Goal: Check status: Check status

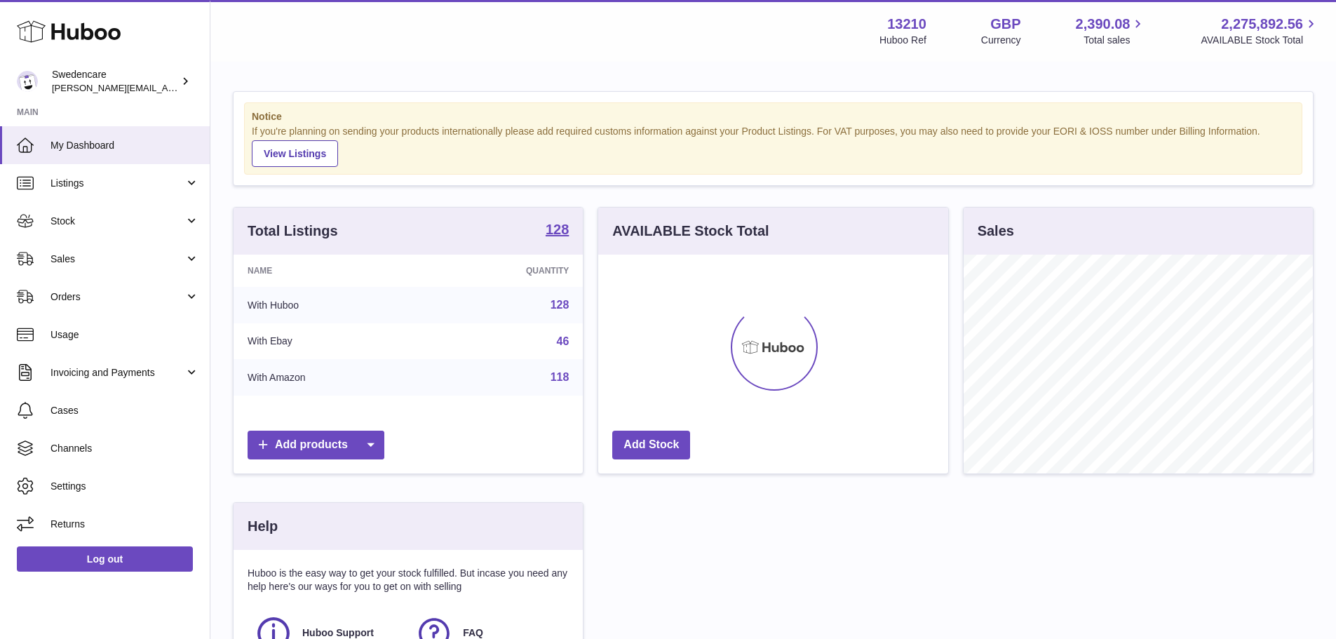
scroll to position [219, 350]
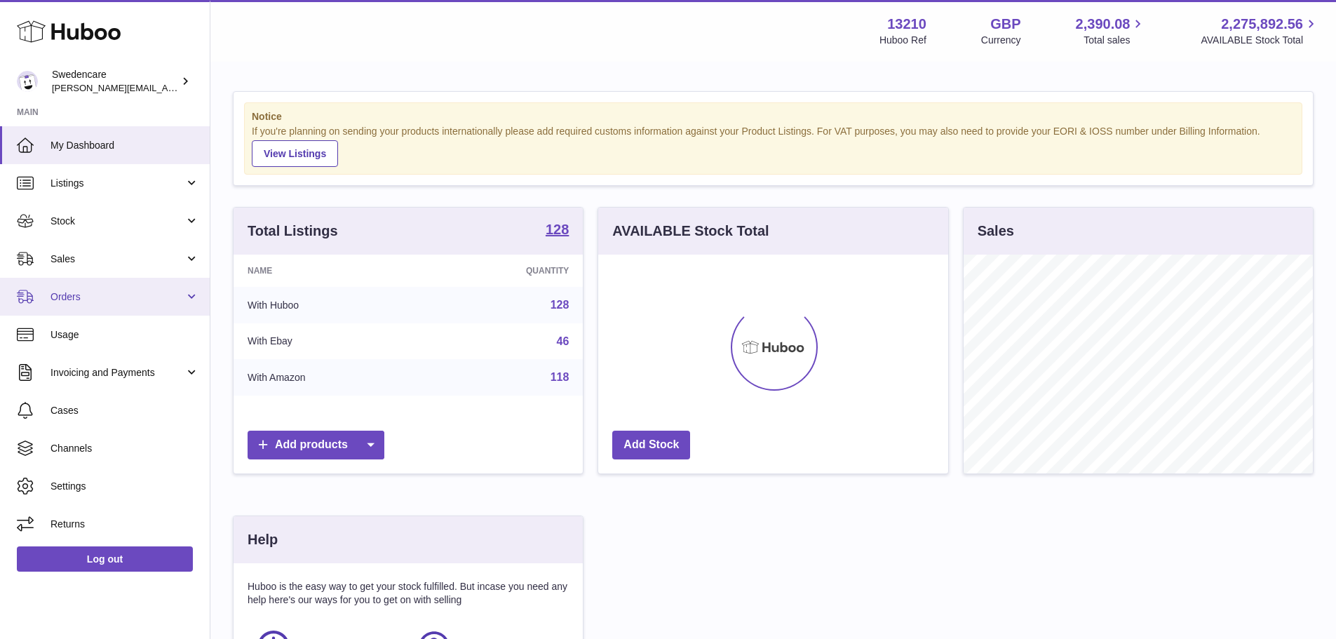
click at [75, 309] on link "Orders" at bounding box center [105, 297] width 210 height 38
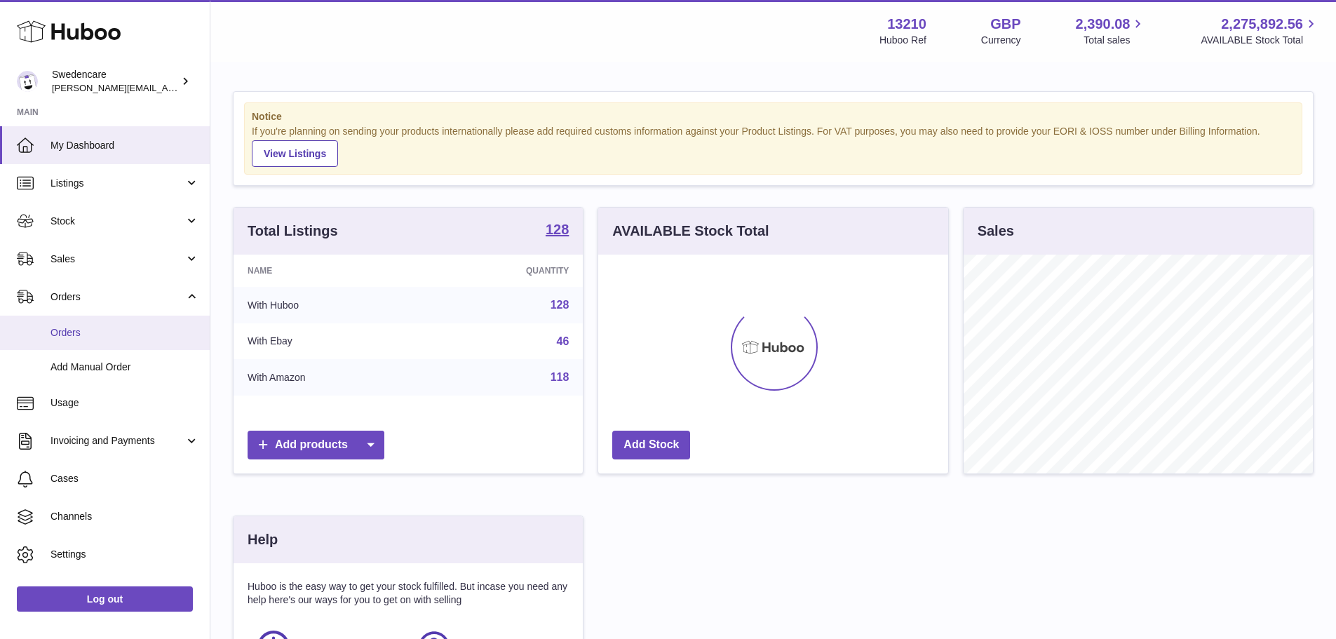
click at [75, 333] on span "Orders" at bounding box center [125, 332] width 149 height 13
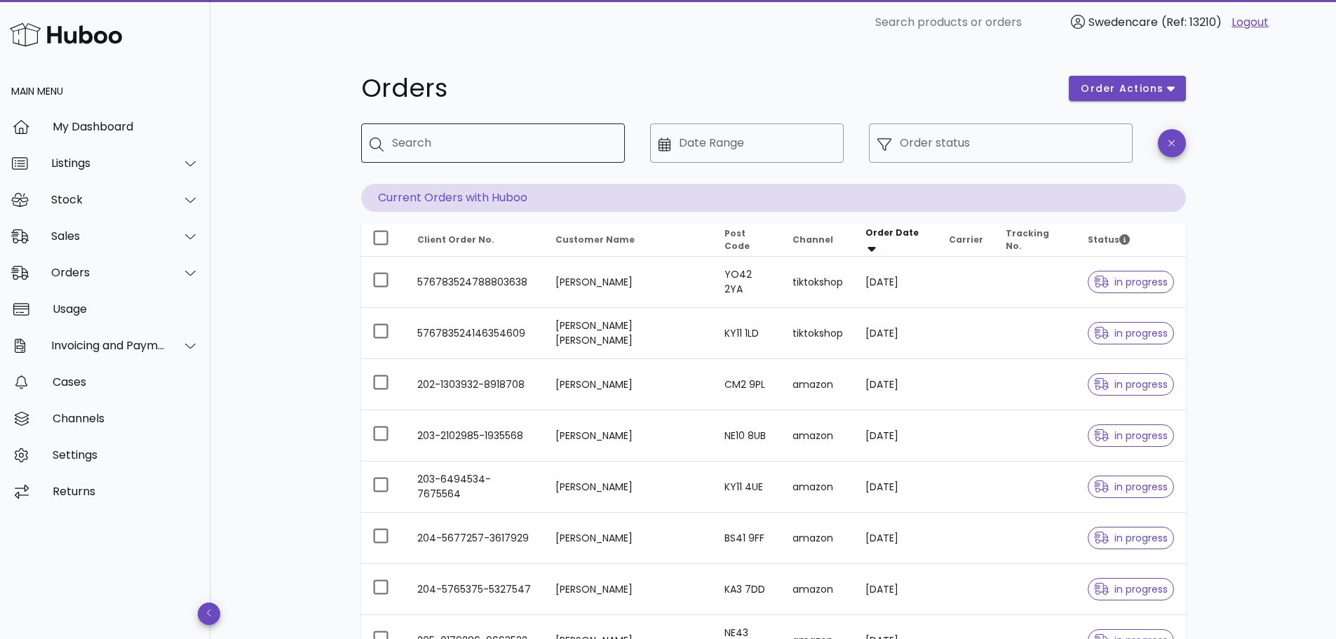
click at [405, 139] on input "Search" at bounding box center [503, 143] width 222 height 22
type input "*********"
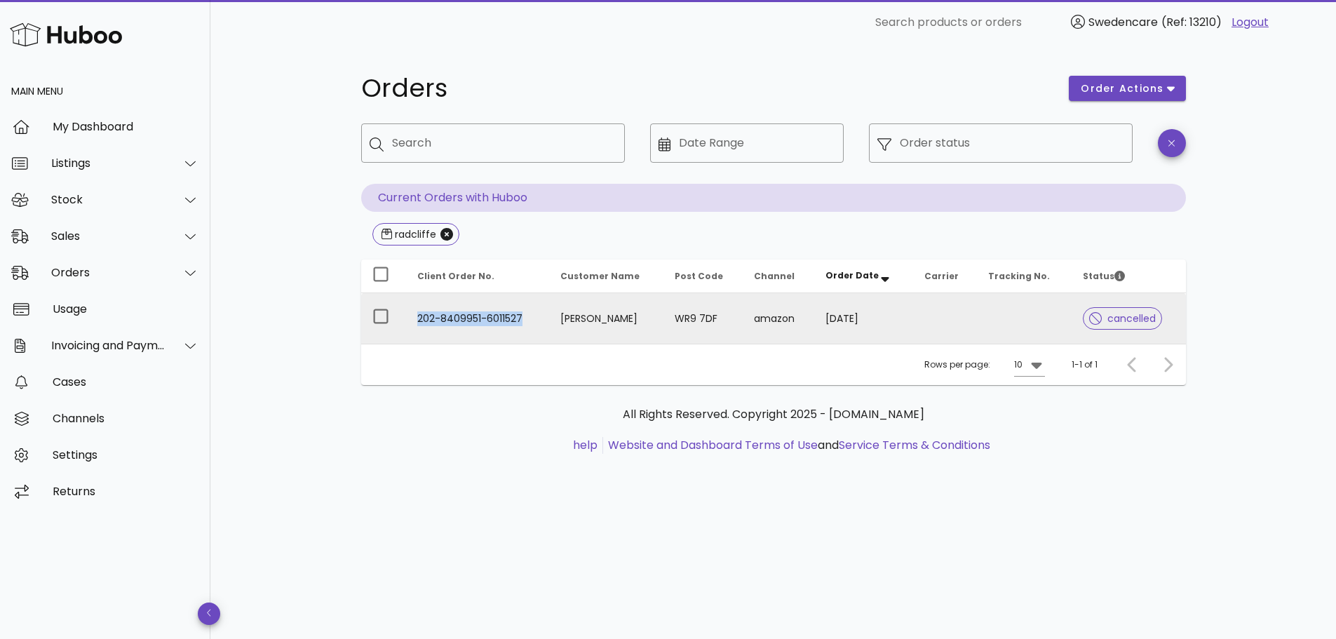
drag, startPoint x: 417, startPoint y: 318, endPoint x: 521, endPoint y: 318, distance: 103.1
click at [521, 318] on td "202-8409951-6011527" at bounding box center [478, 318] width 144 height 51
click at [482, 320] on td "202-8409951-6011527" at bounding box center [478, 318] width 144 height 51
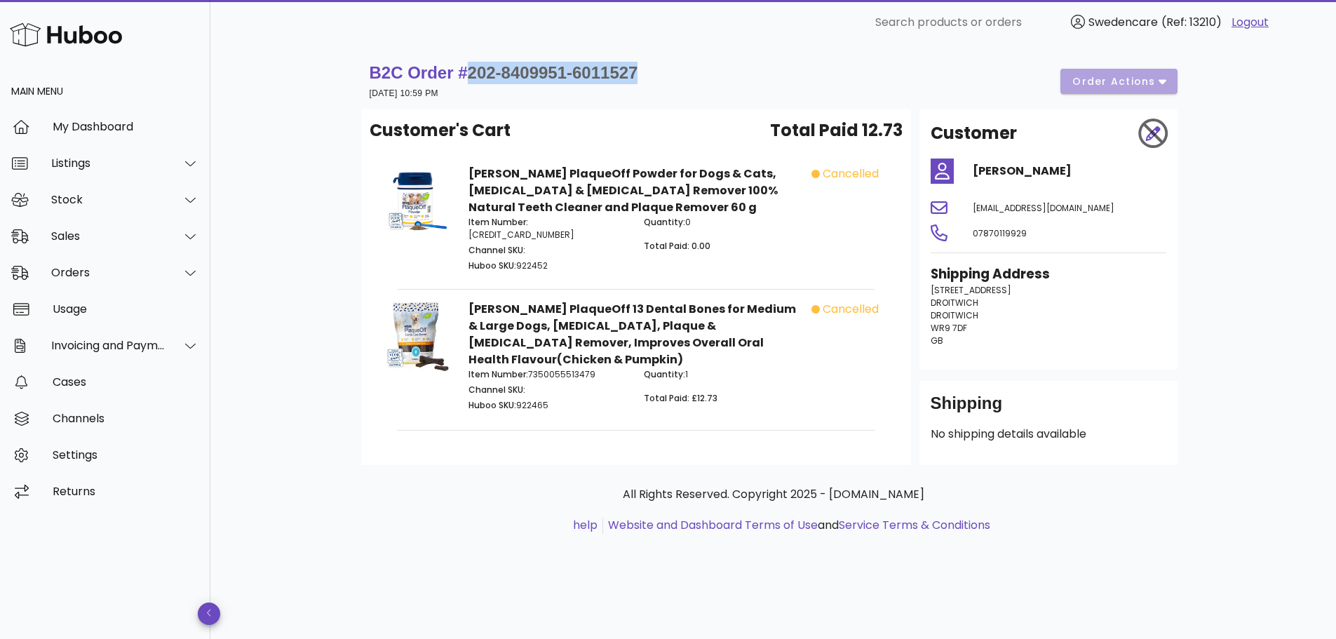
drag, startPoint x: 474, startPoint y: 73, endPoint x: 645, endPoint y: 75, distance: 171.2
click at [645, 75] on div "B2C Order # 202-8409951-6011527 31 August 2025 at 10:59 PM order actions" at bounding box center [774, 81] width 808 height 39
copy span "202-8409951-6011527"
